Goal: Transaction & Acquisition: Purchase product/service

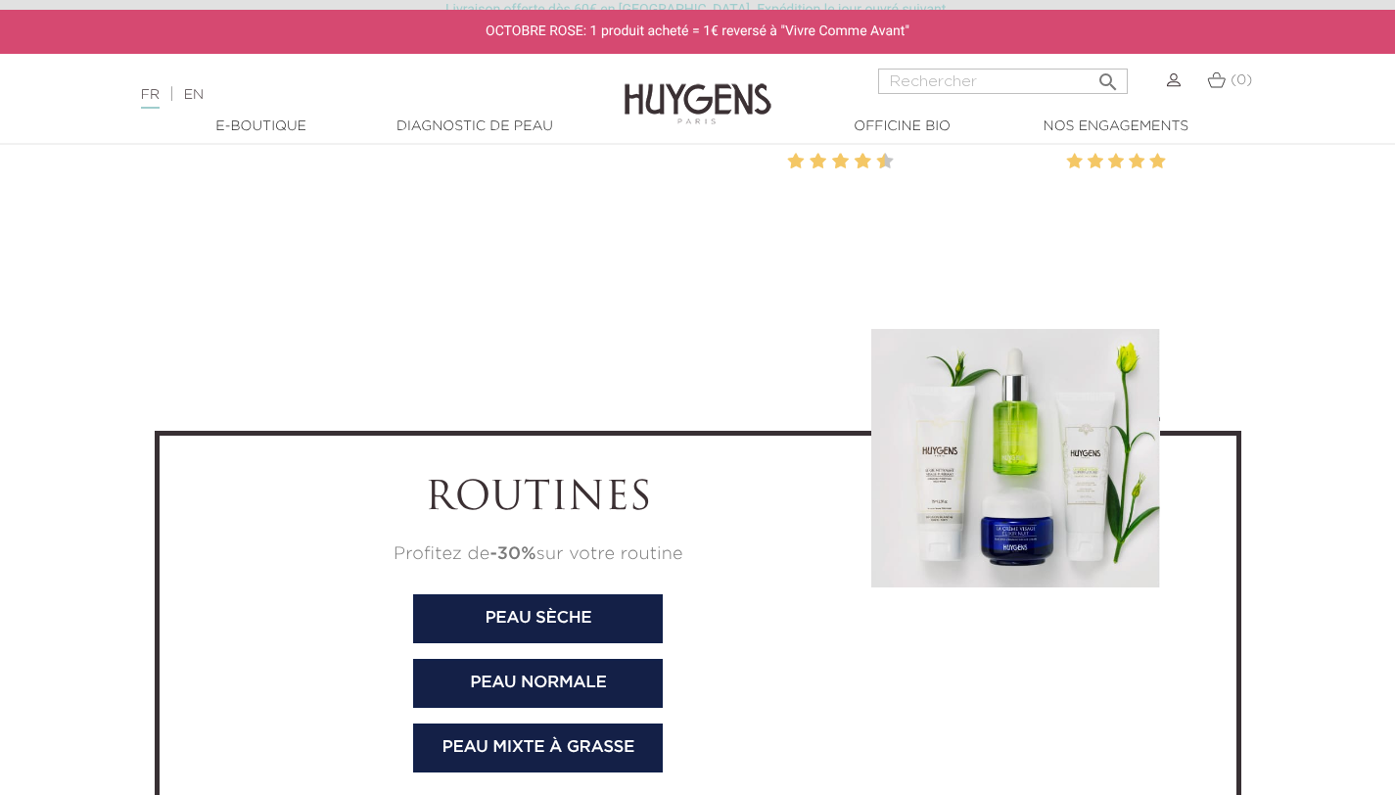
scroll to position [5973, 0]
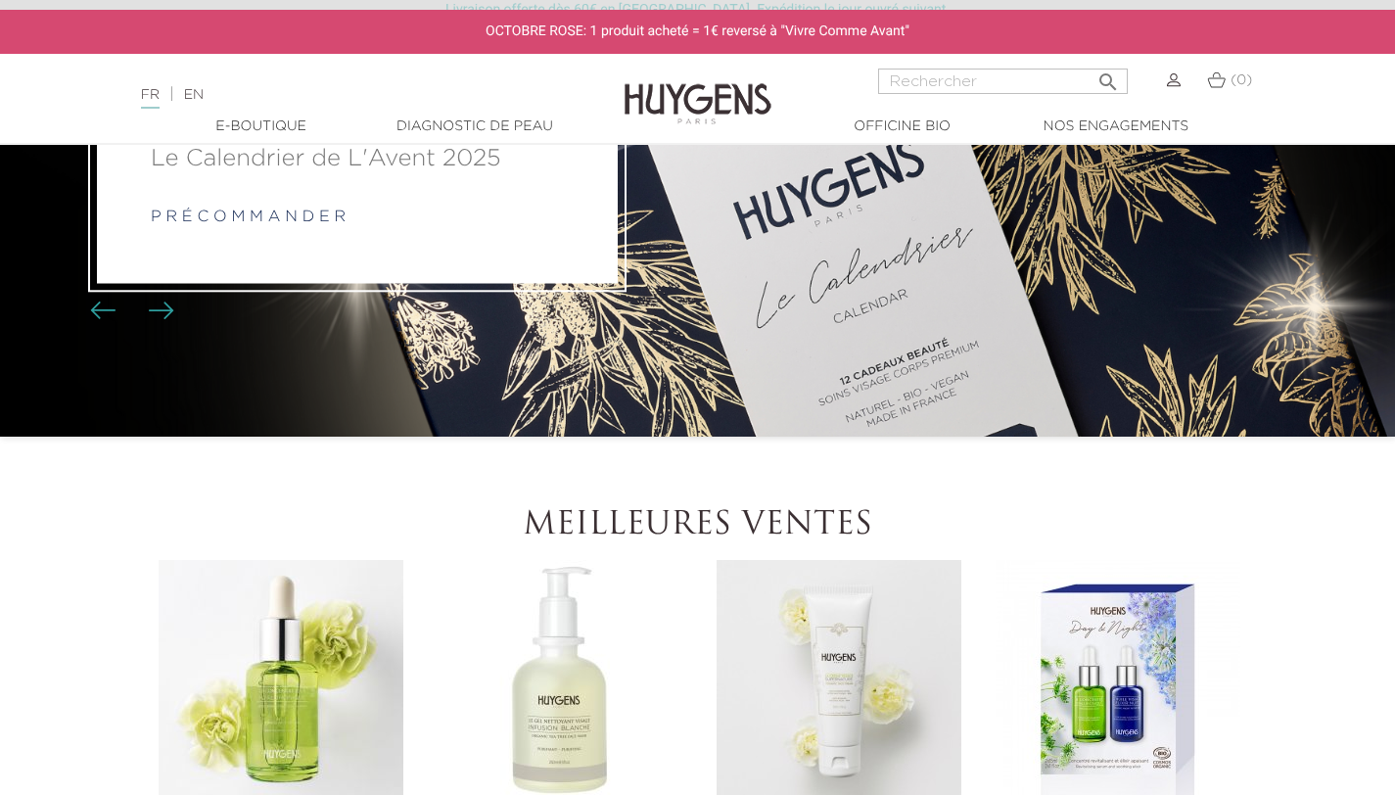
scroll to position [293, 0]
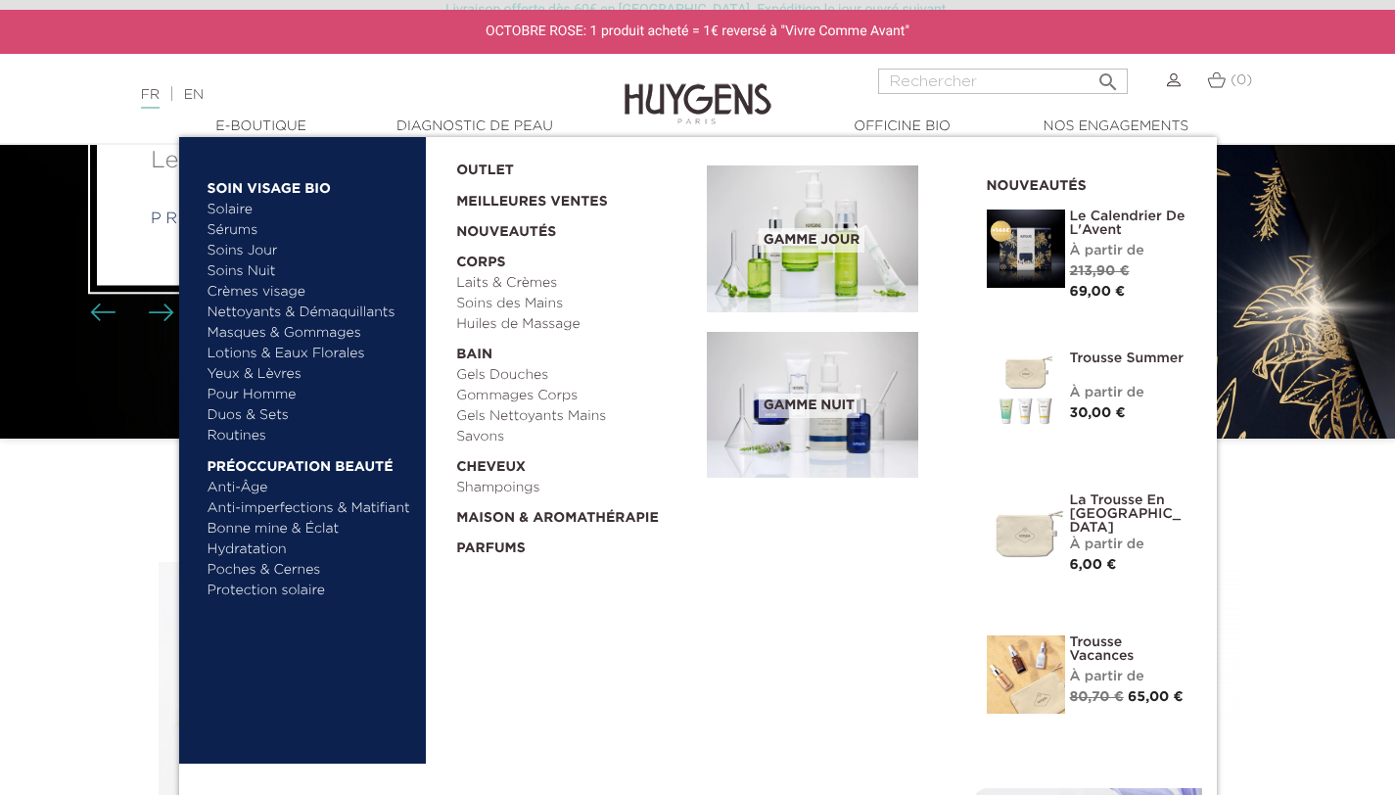
click at [238, 227] on link "Sérums" at bounding box center [310, 230] width 205 height 21
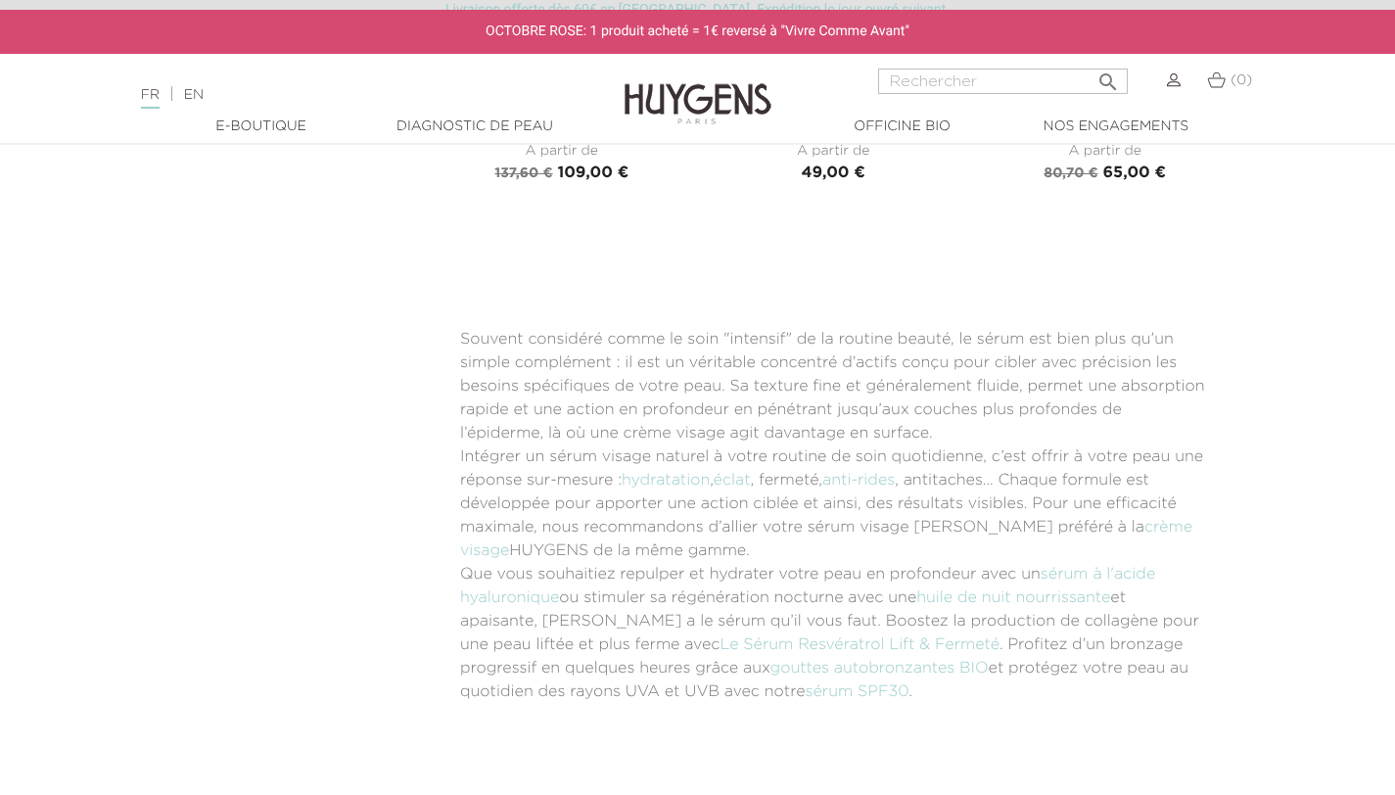
scroll to position [4170, 0]
